Goal: Transaction & Acquisition: Download file/media

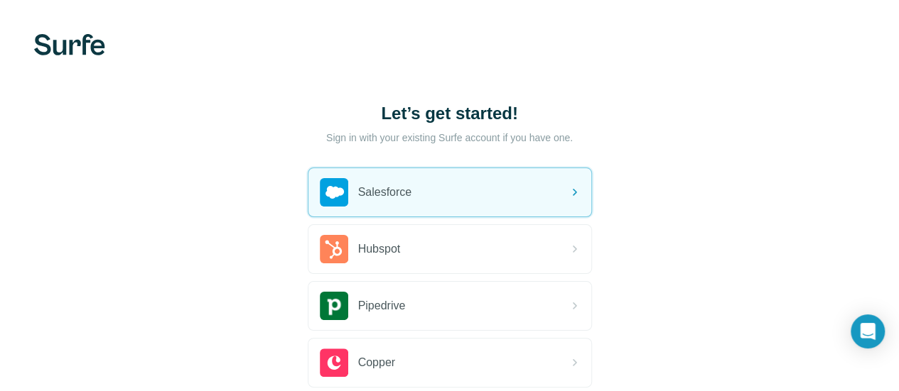
scroll to position [71, 0]
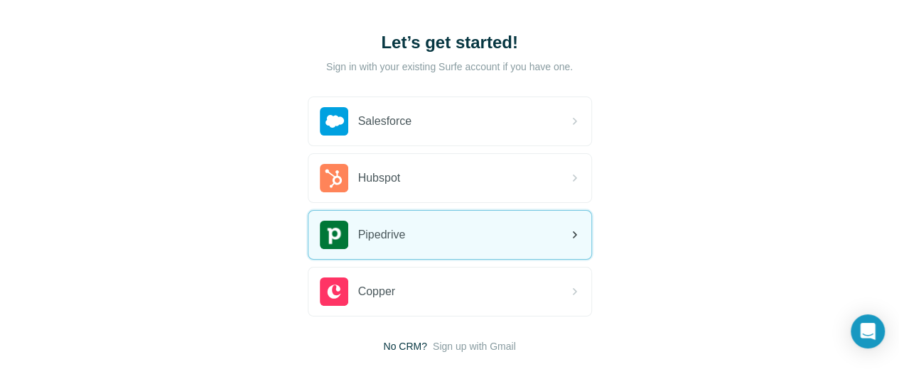
click at [358, 242] on span "Pipedrive" at bounding box center [382, 235] width 48 height 17
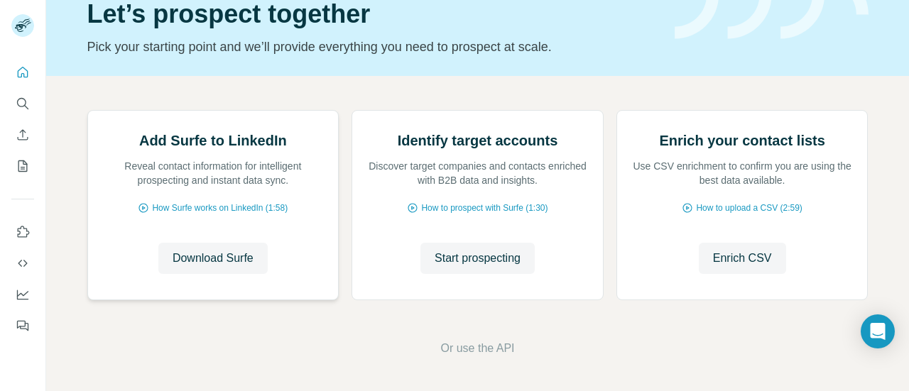
scroll to position [206, 0]
click at [207, 265] on span "Download Surfe" at bounding box center [213, 258] width 81 height 17
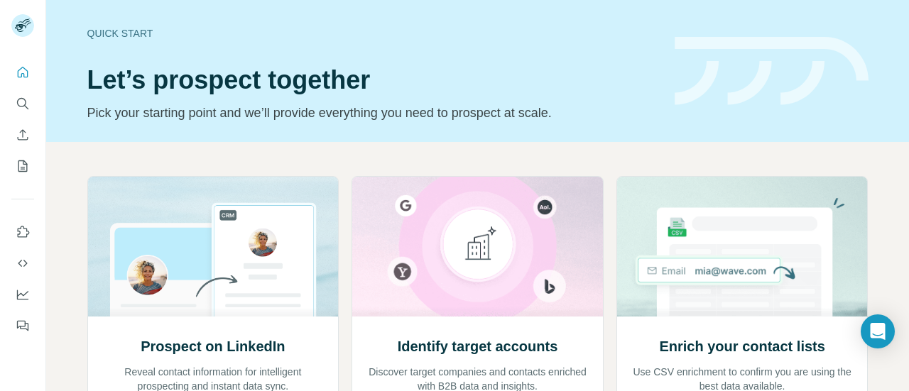
click at [556, 391] on html "Quick start Let’s prospect together Pick your starting point and we’ll provide …" at bounding box center [454, 195] width 909 height 391
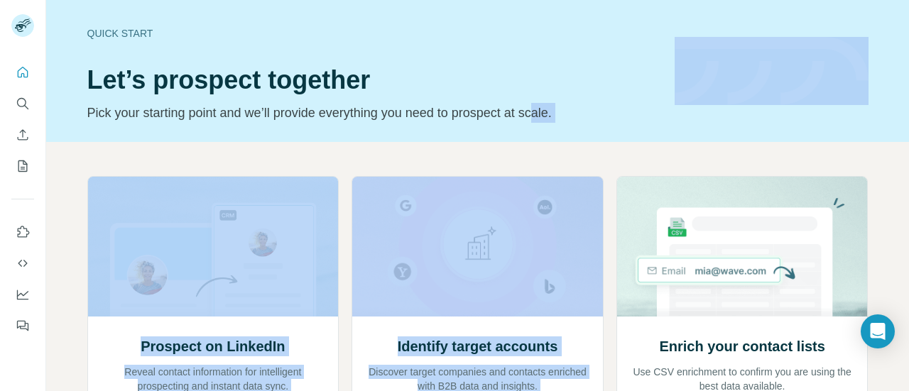
scroll to position [33, 0]
